Goal: Task Accomplishment & Management: Use online tool/utility

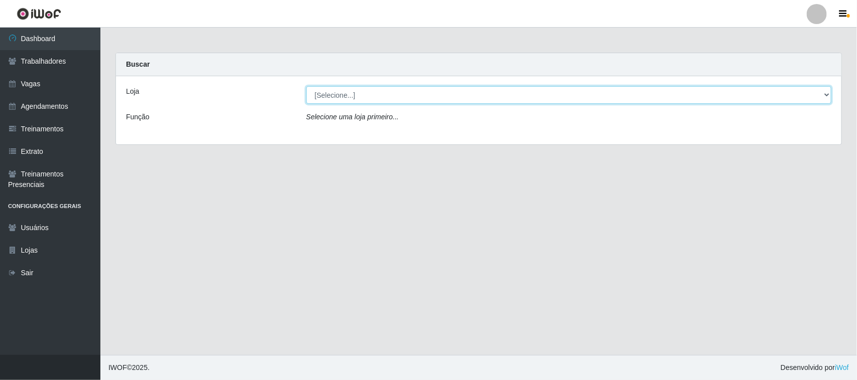
click at [415, 99] on select "[Selecione...] Nordestão - [GEOGRAPHIC_DATA]" at bounding box center [568, 95] width 525 height 18
select select "382"
click at [306, 86] on select "[Selecione...] Nordestão - [GEOGRAPHIC_DATA]" at bounding box center [568, 95] width 525 height 18
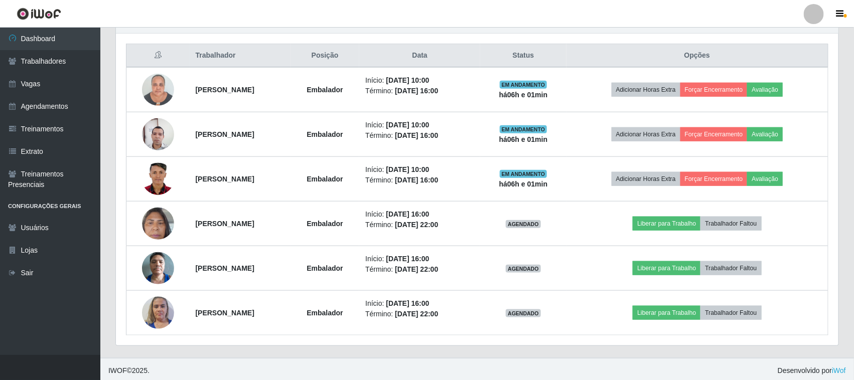
scroll to position [377, 0]
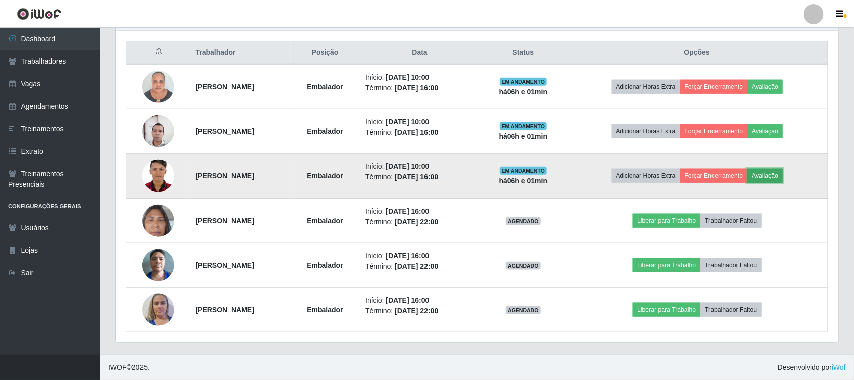
click at [774, 178] on button "Avaliação" at bounding box center [765, 176] width 36 height 14
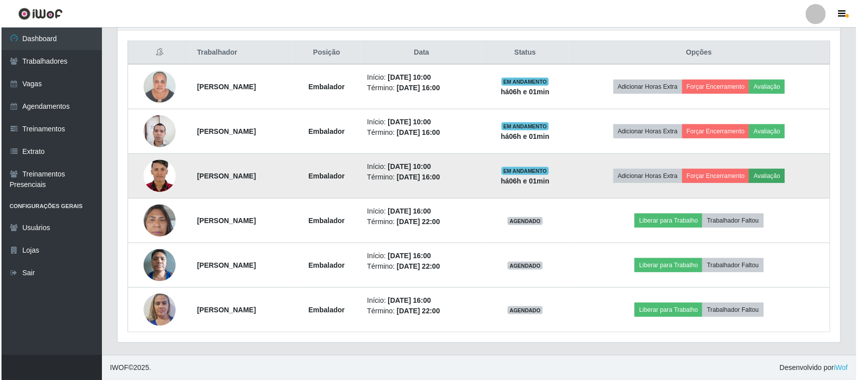
scroll to position [209, 716]
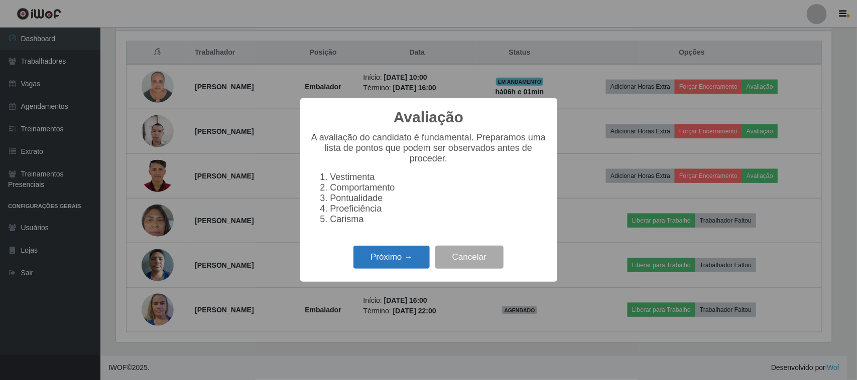
click at [405, 267] on button "Próximo →" at bounding box center [391, 258] width 76 height 24
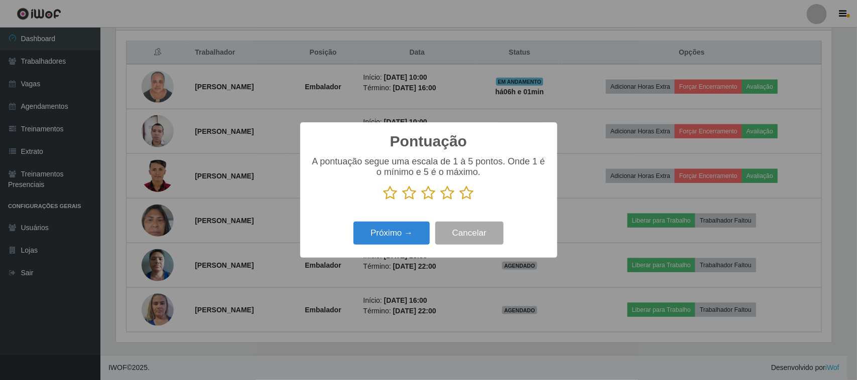
click at [473, 195] on p at bounding box center [428, 193] width 237 height 15
click at [470, 194] on icon at bounding box center [467, 193] width 14 height 15
click at [460, 201] on input "radio" at bounding box center [460, 201] width 0 height 0
click at [409, 240] on button "Próximo →" at bounding box center [391, 234] width 76 height 24
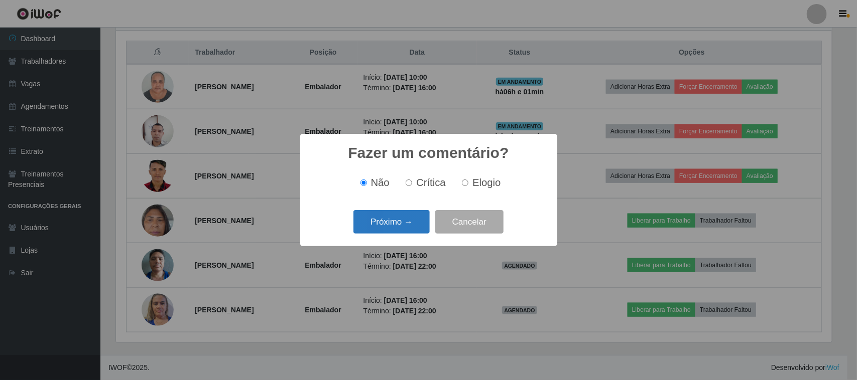
click at [389, 219] on button "Próximo →" at bounding box center [391, 222] width 76 height 24
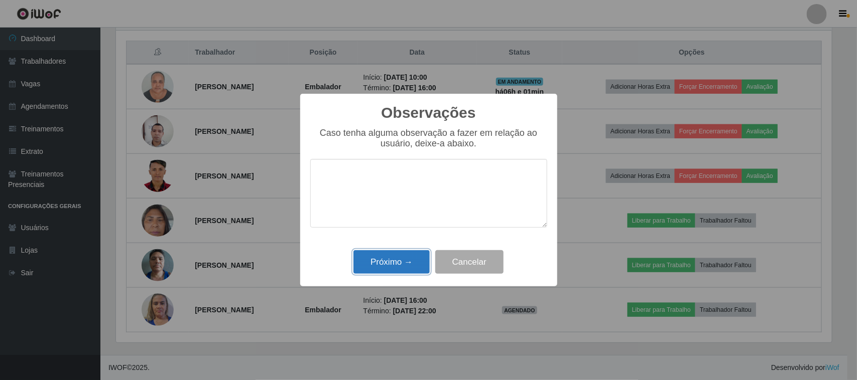
click at [400, 257] on button "Próximo →" at bounding box center [391, 262] width 76 height 24
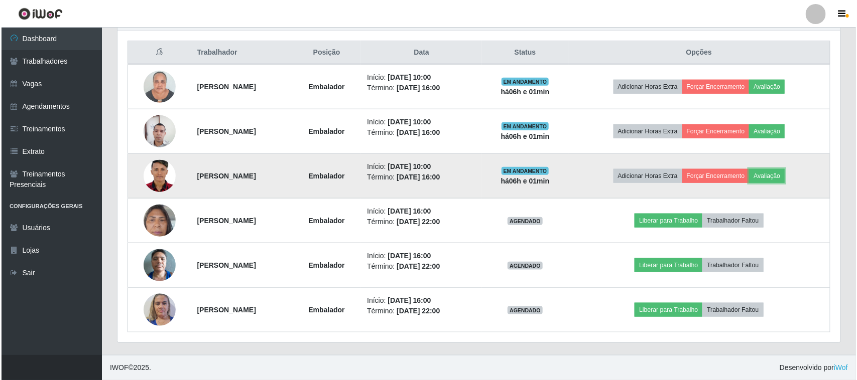
scroll to position [209, 723]
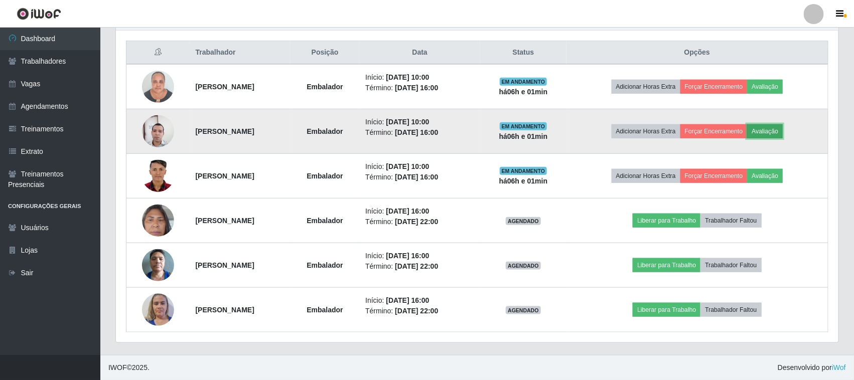
click at [774, 132] on button "Avaliação" at bounding box center [765, 131] width 36 height 14
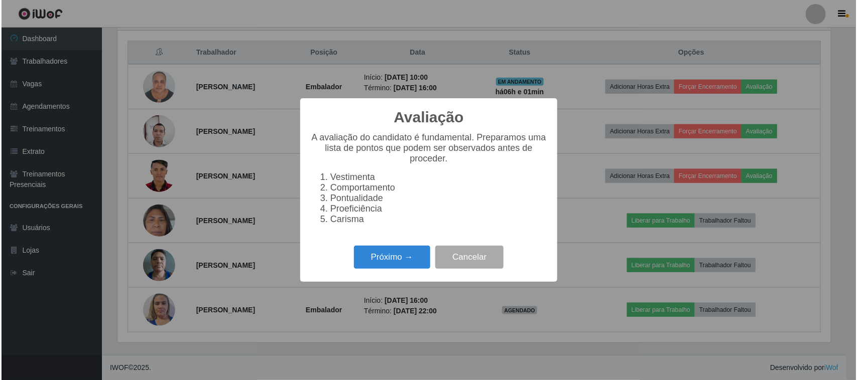
scroll to position [209, 716]
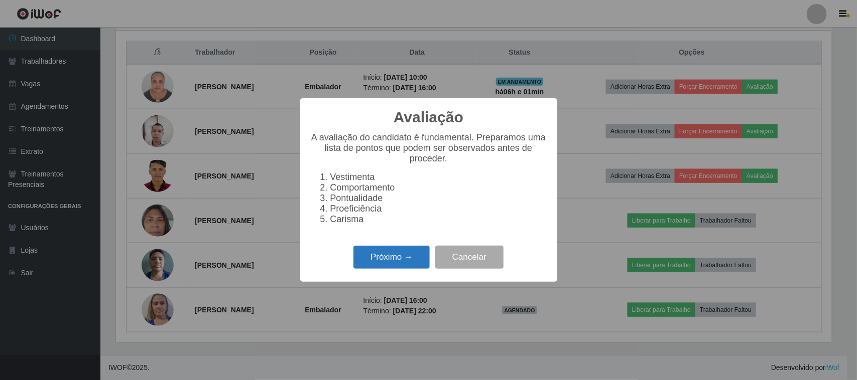
click at [382, 266] on button "Próximo →" at bounding box center [391, 258] width 76 height 24
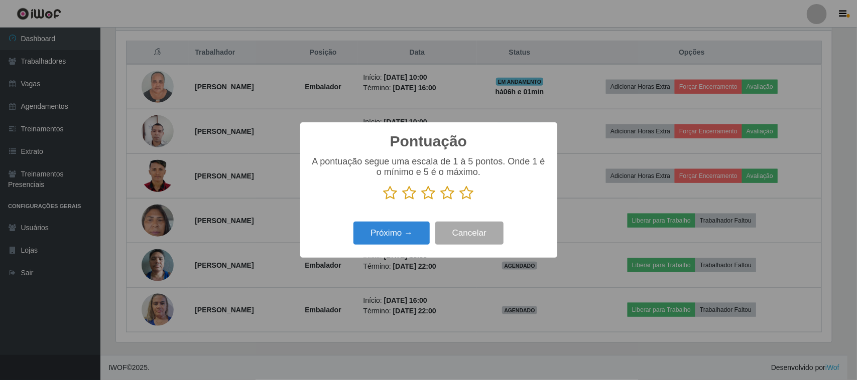
scroll to position [501713, 501205]
click at [469, 199] on icon at bounding box center [467, 193] width 14 height 15
click at [460, 201] on input "radio" at bounding box center [460, 201] width 0 height 0
click at [415, 239] on button "Próximo →" at bounding box center [391, 234] width 76 height 24
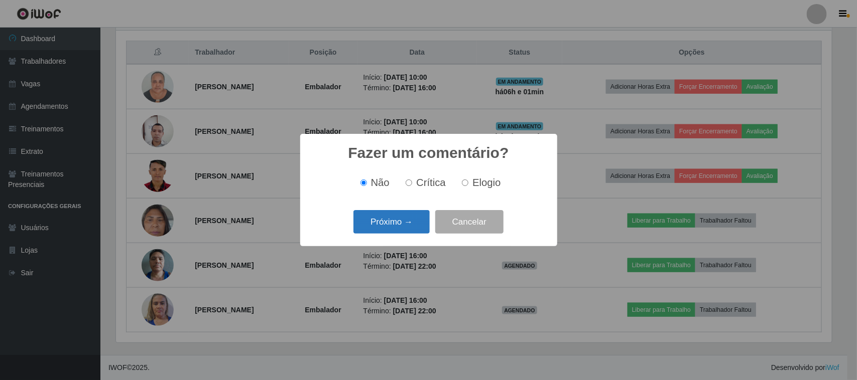
click at [408, 228] on button "Próximo →" at bounding box center [391, 222] width 76 height 24
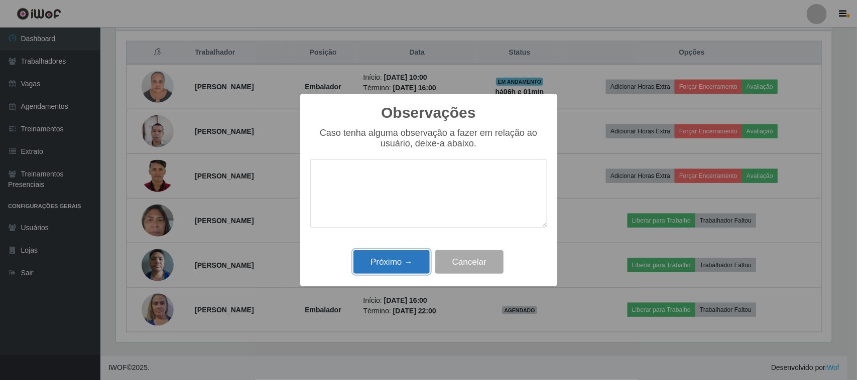
drag, startPoint x: 421, startPoint y: 265, endPoint x: 434, endPoint y: 257, distance: 15.5
click at [425, 262] on button "Próximo →" at bounding box center [391, 262] width 76 height 24
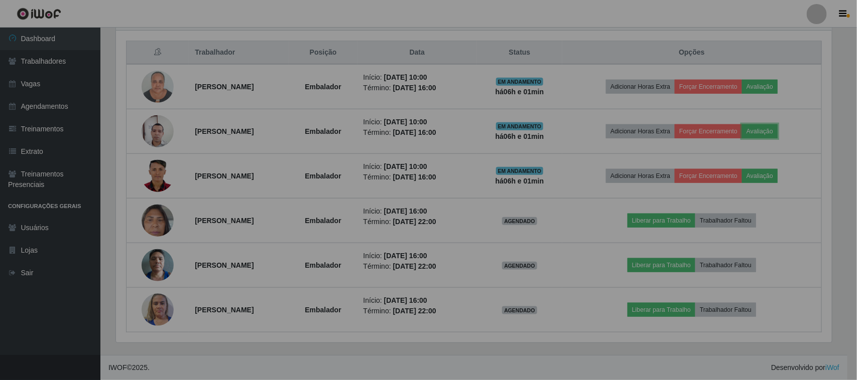
scroll to position [209, 723]
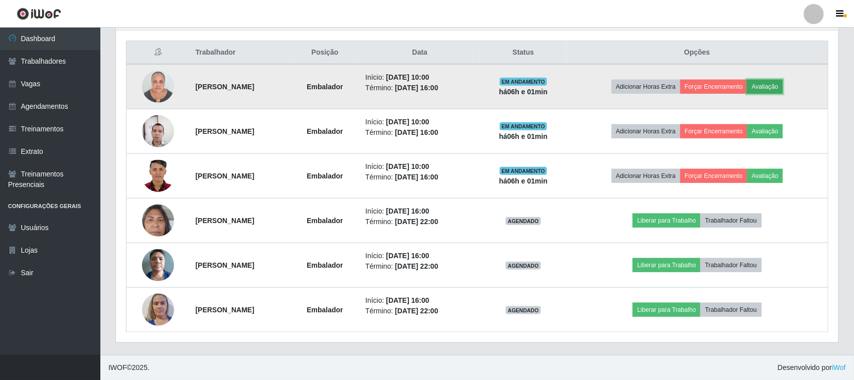
click at [783, 86] on button "Avaliação" at bounding box center [765, 87] width 36 height 14
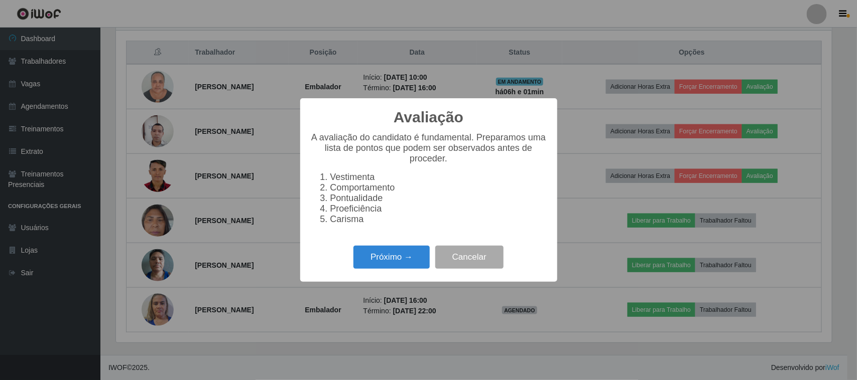
scroll to position [209, 716]
click at [411, 267] on button "Próximo →" at bounding box center [391, 258] width 76 height 24
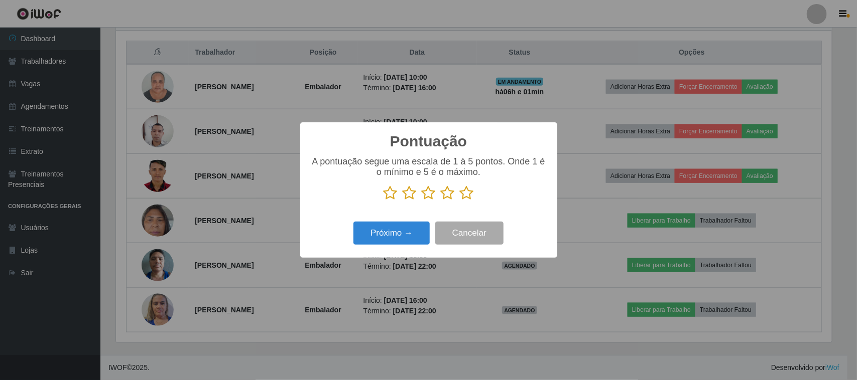
click at [469, 196] on icon at bounding box center [467, 193] width 14 height 15
click at [460, 201] on input "radio" at bounding box center [460, 201] width 0 height 0
click at [415, 242] on button "Próximo →" at bounding box center [391, 234] width 76 height 24
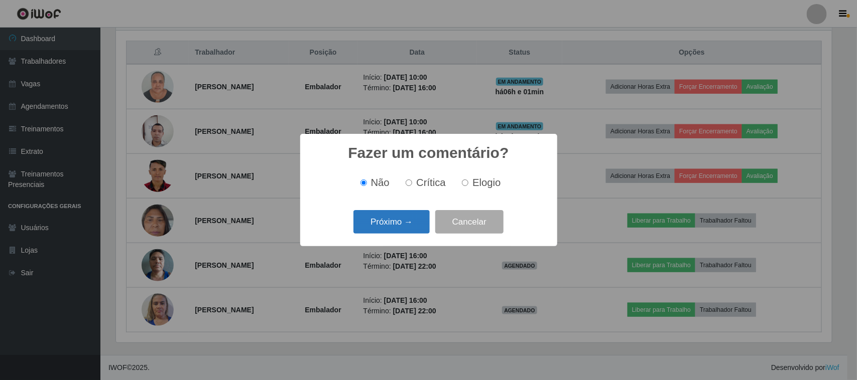
click at [421, 231] on button "Próximo →" at bounding box center [391, 222] width 76 height 24
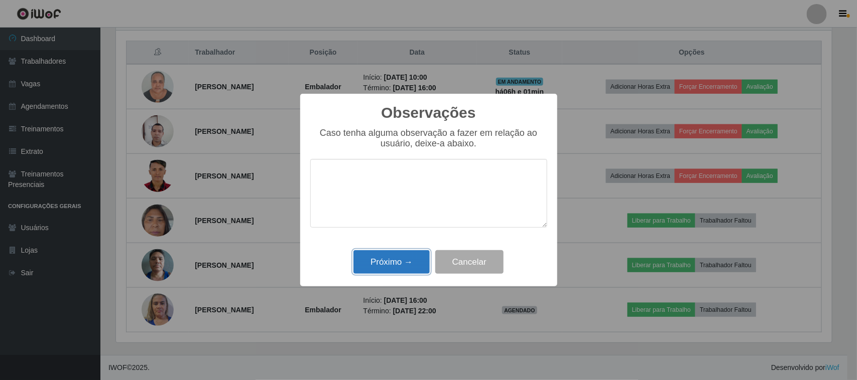
click at [395, 256] on button "Próximo →" at bounding box center [391, 262] width 76 height 24
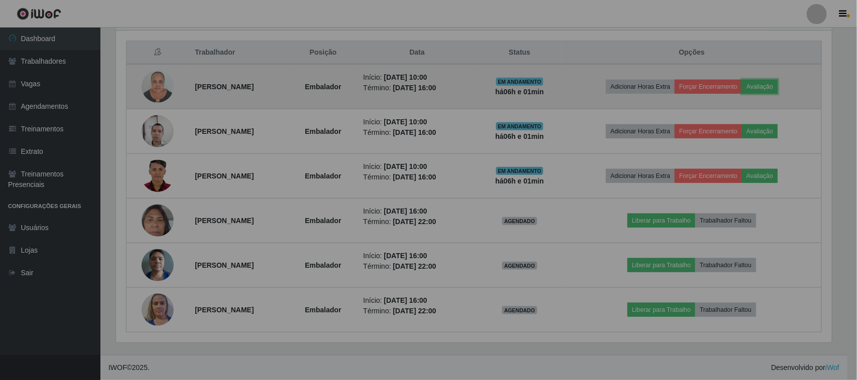
scroll to position [209, 723]
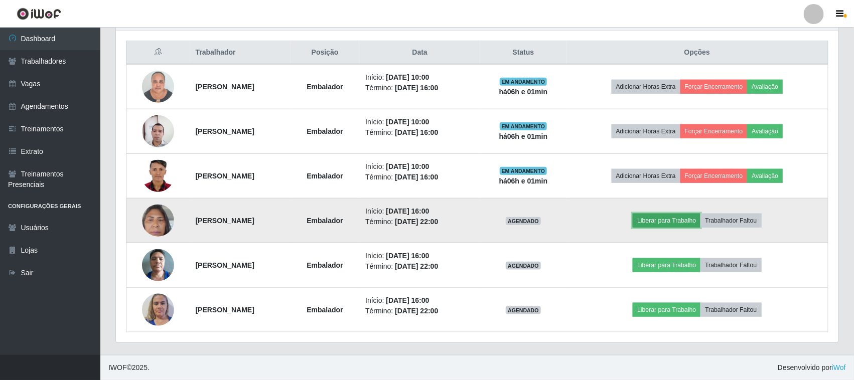
click at [690, 224] on button "Liberar para Trabalho" at bounding box center [667, 221] width 68 height 14
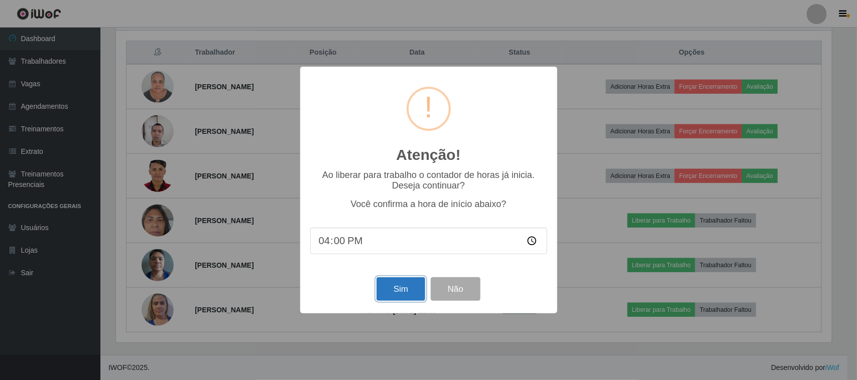
click at [407, 294] on button "Sim" at bounding box center [400, 290] width 49 height 24
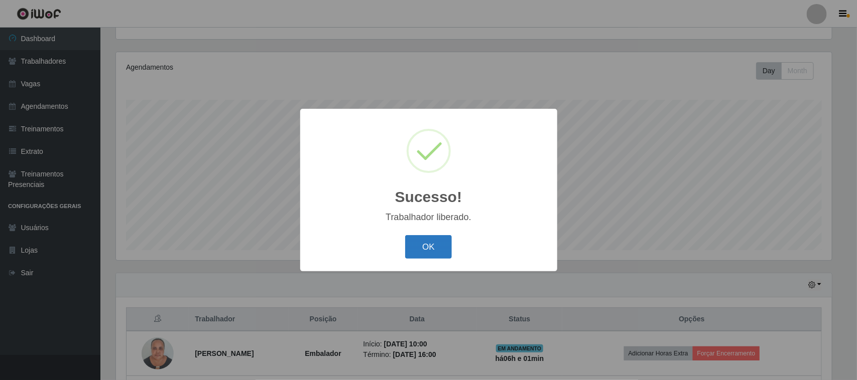
click at [442, 252] on button "OK" at bounding box center [428, 247] width 47 height 24
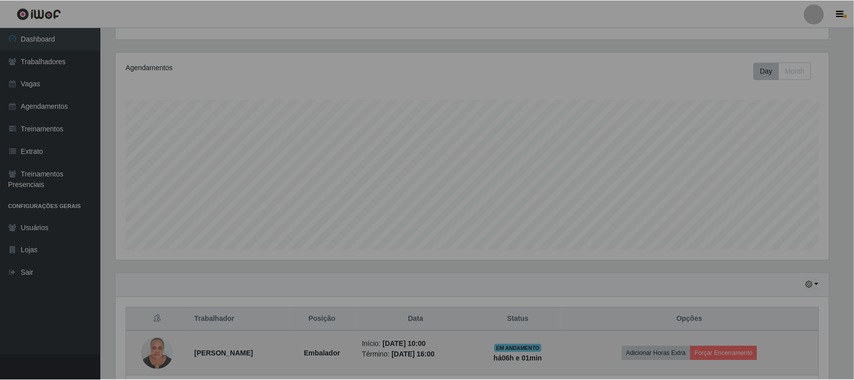
scroll to position [0, 0]
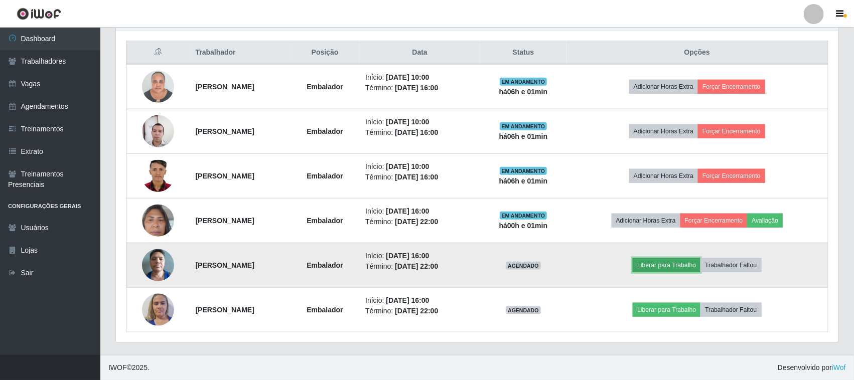
click at [696, 269] on button "Liberar para Trabalho" at bounding box center [667, 265] width 68 height 14
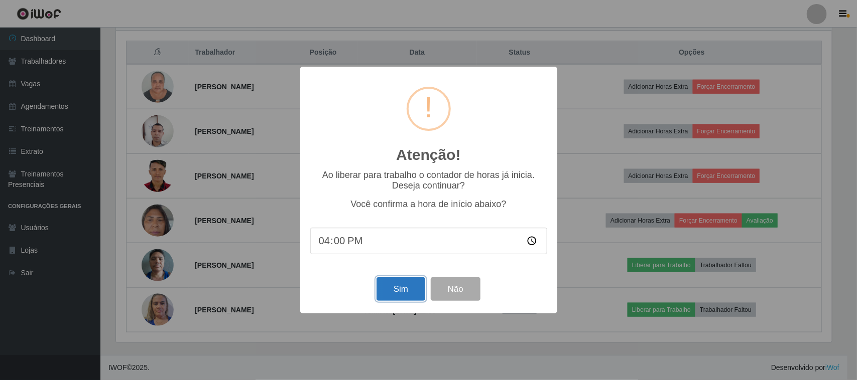
click at [401, 285] on button "Sim" at bounding box center [400, 290] width 49 height 24
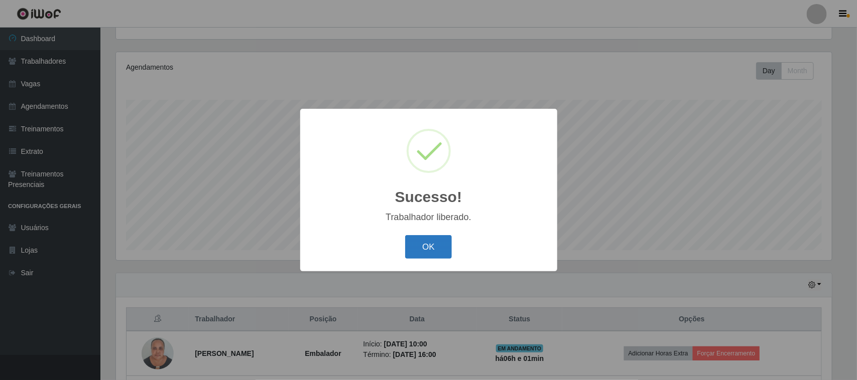
click at [438, 250] on button "OK" at bounding box center [428, 247] width 47 height 24
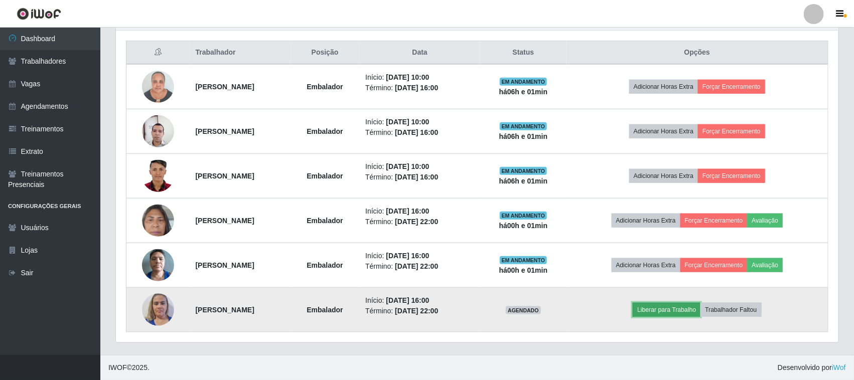
click at [667, 307] on button "Liberar para Trabalho" at bounding box center [667, 310] width 68 height 14
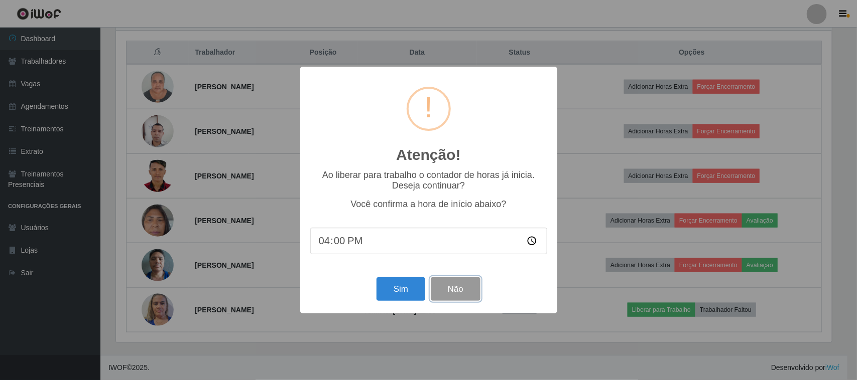
click at [460, 295] on button "Não" at bounding box center [456, 290] width 50 height 24
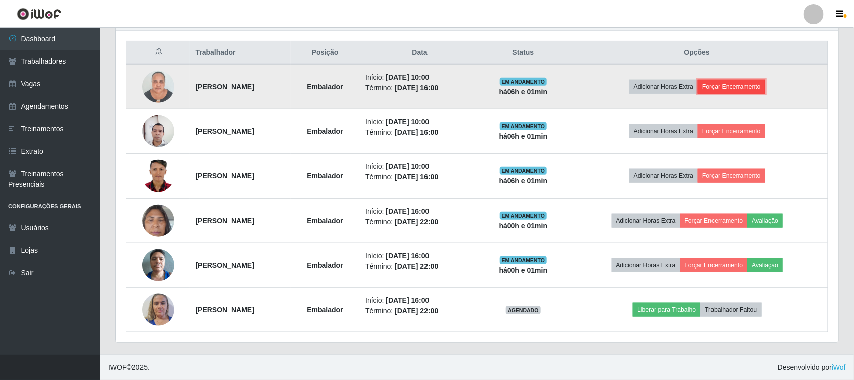
click at [750, 85] on button "Forçar Encerramento" at bounding box center [731, 87] width 67 height 14
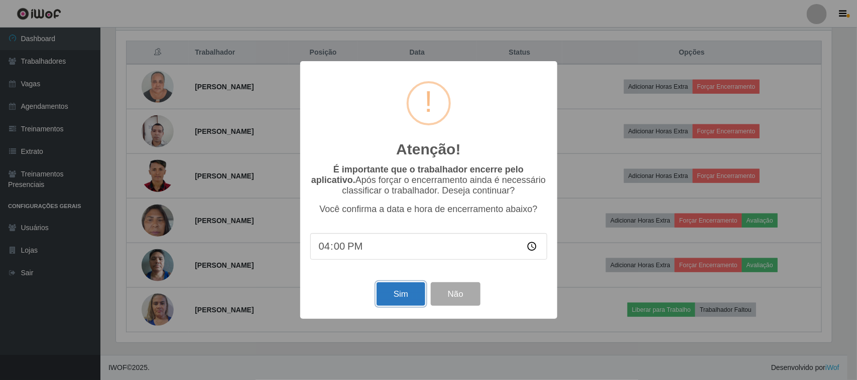
drag, startPoint x: 390, startPoint y: 297, endPoint x: 604, endPoint y: 182, distance: 243.0
click at [390, 297] on button "Sim" at bounding box center [400, 295] width 49 height 24
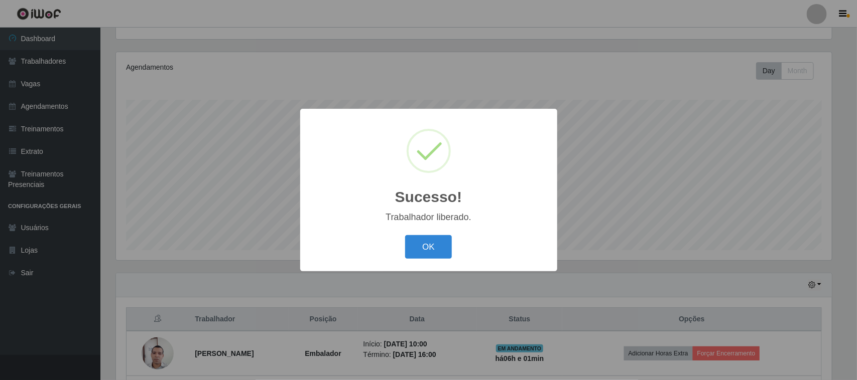
drag, startPoint x: 432, startPoint y: 252, endPoint x: 736, endPoint y: 167, distance: 316.4
click at [438, 249] on button "OK" at bounding box center [428, 247] width 47 height 24
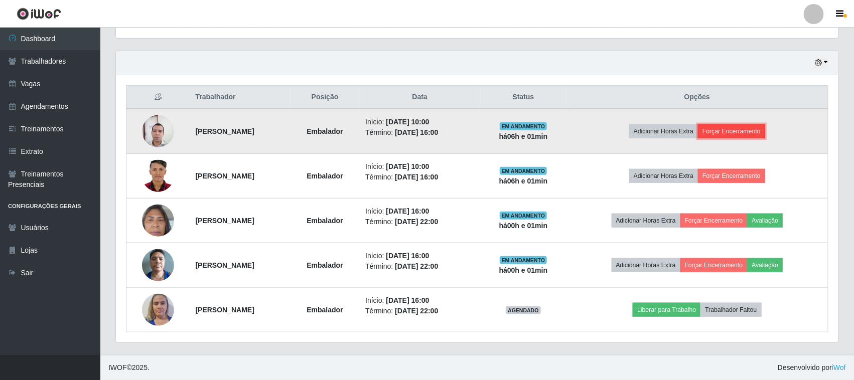
click at [765, 136] on button "Forçar Encerramento" at bounding box center [731, 131] width 67 height 14
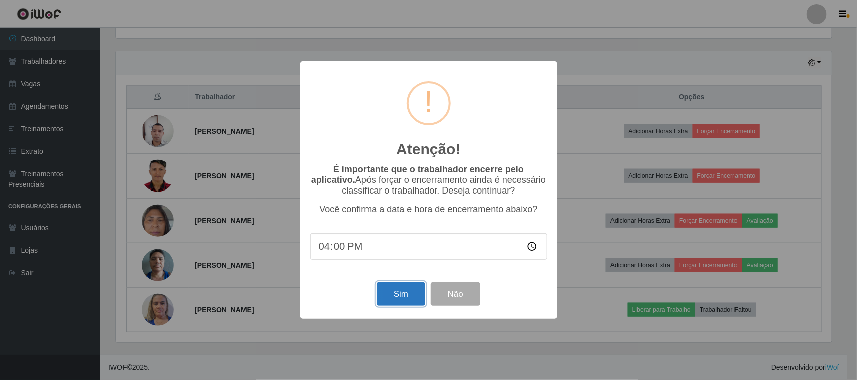
click at [405, 297] on button "Sim" at bounding box center [400, 295] width 49 height 24
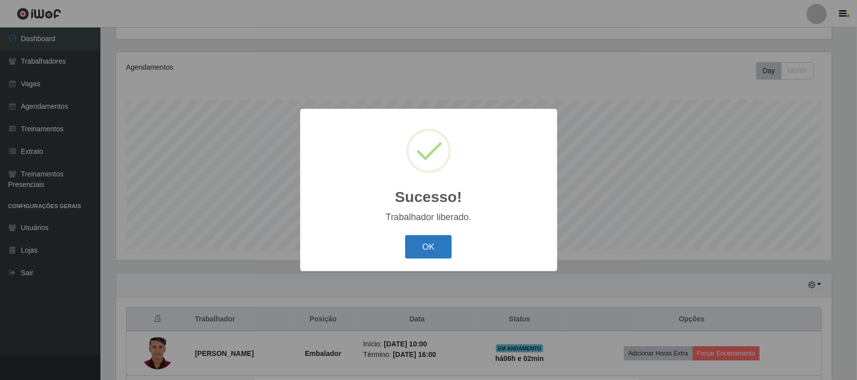
click at [447, 247] on button "OK" at bounding box center [428, 247] width 47 height 24
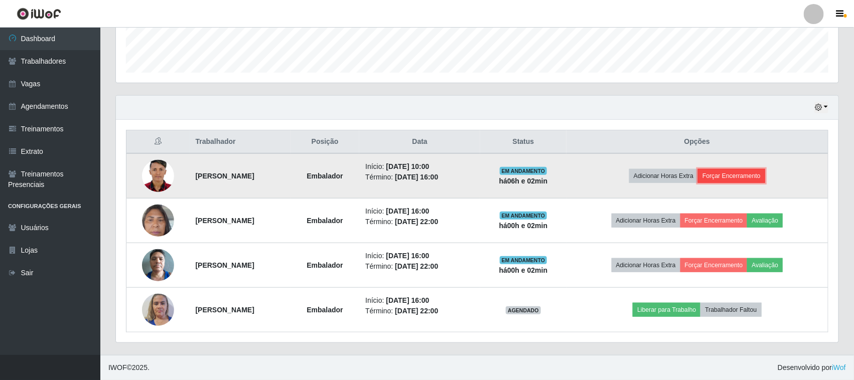
click at [765, 176] on button "Forçar Encerramento" at bounding box center [731, 176] width 67 height 14
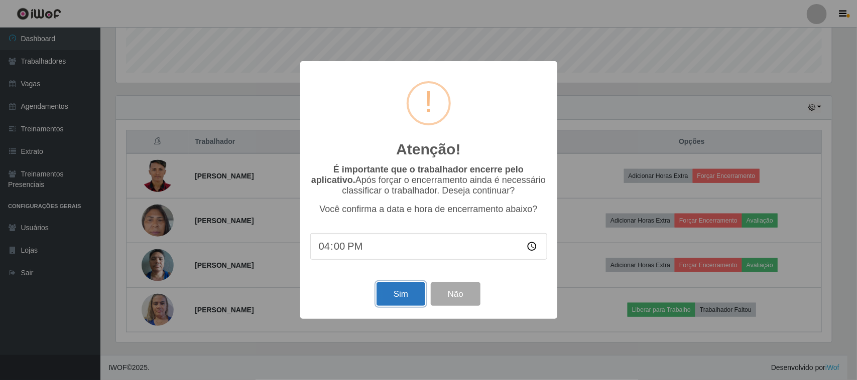
click at [405, 292] on button "Sim" at bounding box center [400, 295] width 49 height 24
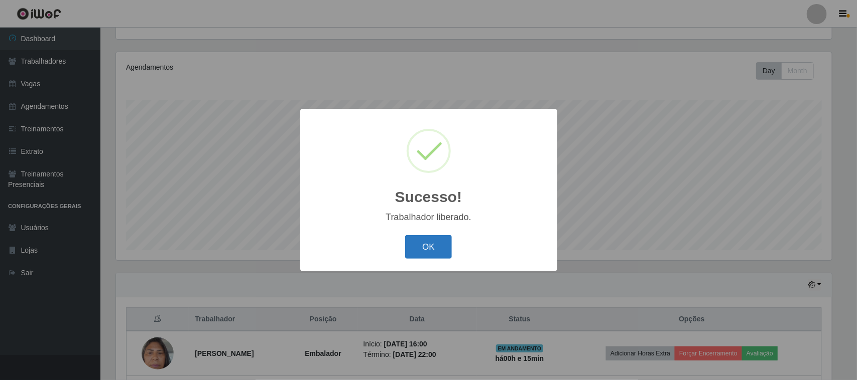
click at [408, 243] on button "OK" at bounding box center [428, 247] width 47 height 24
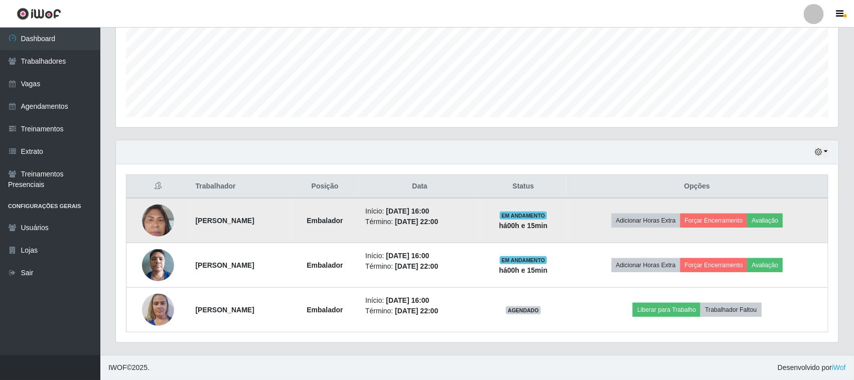
scroll to position [242, 0]
